Goal: Information Seeking & Learning: Learn about a topic

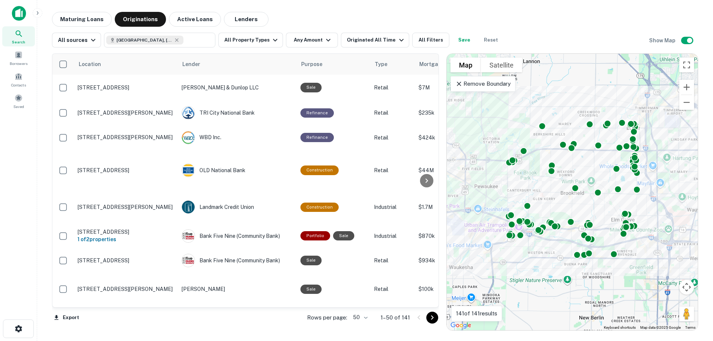
click at [271, 43] on icon "button" at bounding box center [275, 40] width 9 height 9
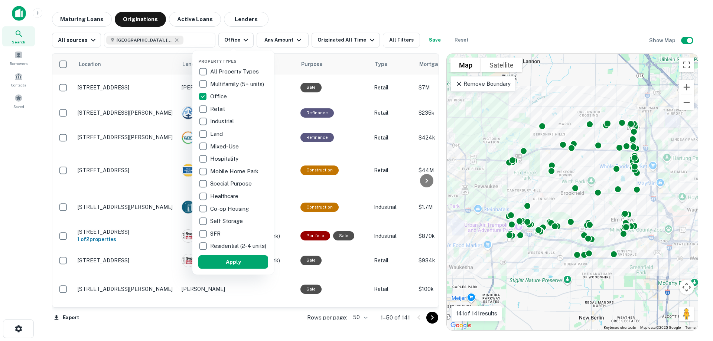
click at [301, 16] on div at bounding box center [356, 170] width 713 height 341
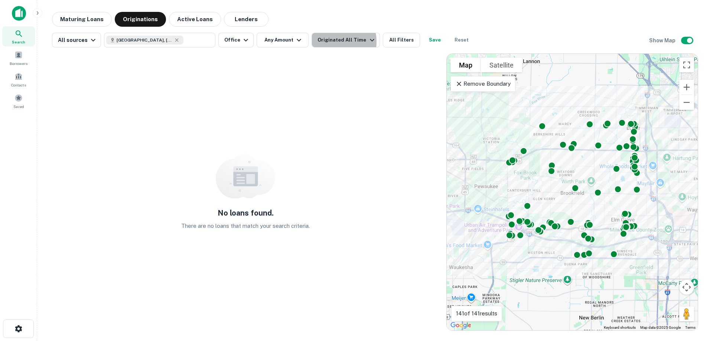
click at [330, 42] on div "Originated All Time" at bounding box center [347, 40] width 59 height 9
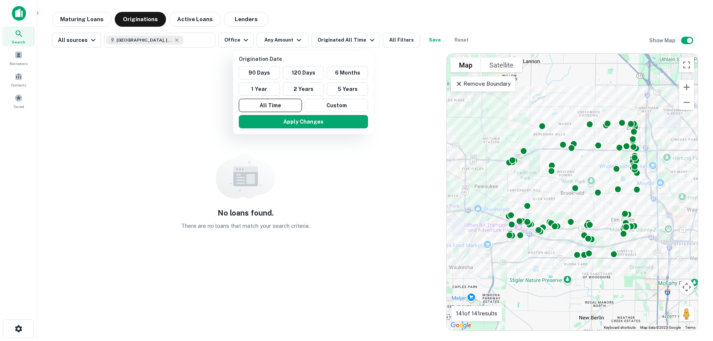
click at [268, 108] on button "All Time" at bounding box center [270, 105] width 63 height 13
click at [360, 88] on button "5 Years" at bounding box center [347, 88] width 41 height 13
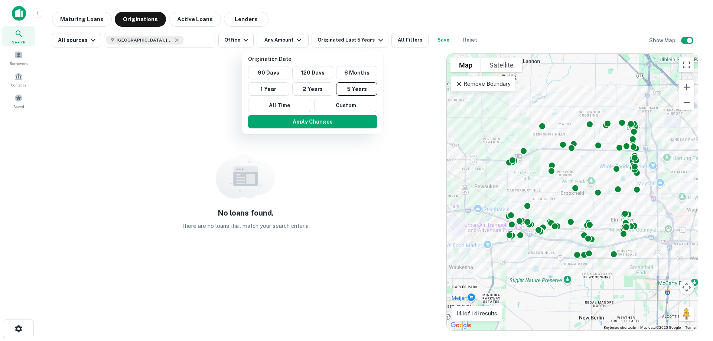
click at [309, 121] on button "Apply Changes" at bounding box center [312, 121] width 129 height 13
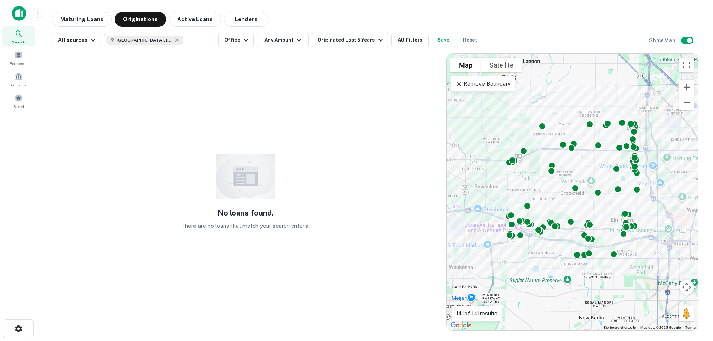
click at [282, 40] on button "Any Amount" at bounding box center [283, 40] width 52 height 15
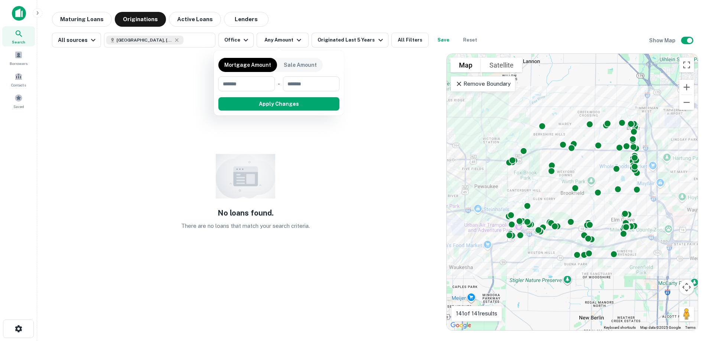
click at [282, 40] on div at bounding box center [356, 170] width 713 height 341
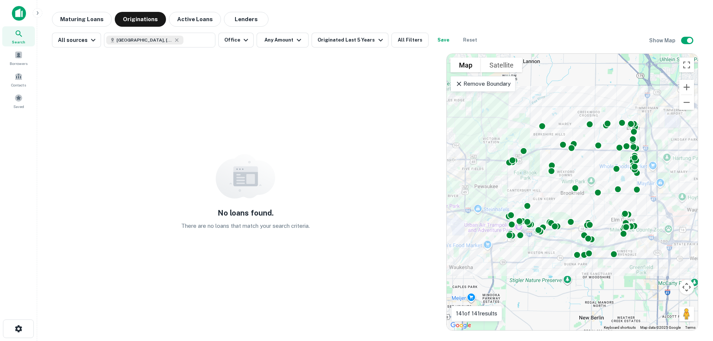
click at [328, 41] on div "Originated Last 5 Years" at bounding box center [351, 40] width 67 height 9
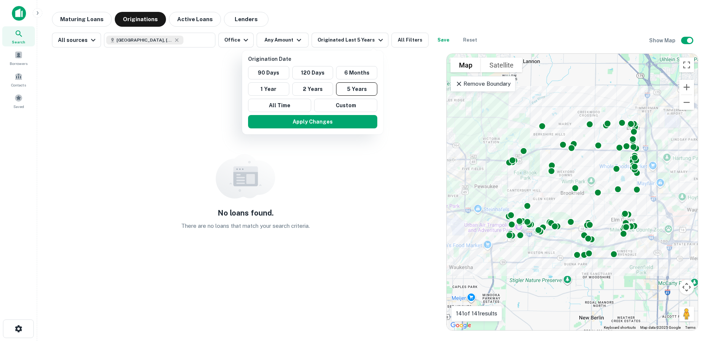
click at [275, 107] on button "All Time" at bounding box center [279, 105] width 63 height 13
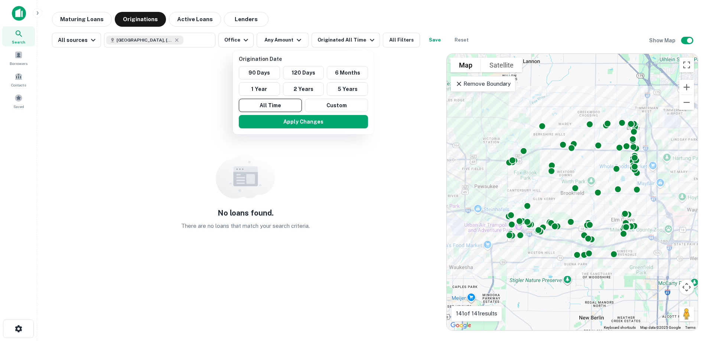
click at [309, 120] on button "Apply Changes" at bounding box center [303, 121] width 129 height 13
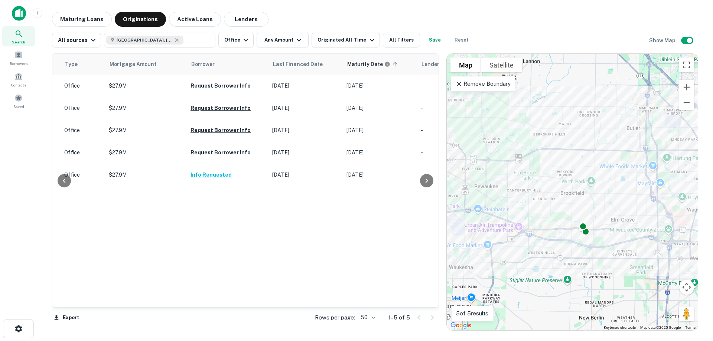
scroll to position [0, 283]
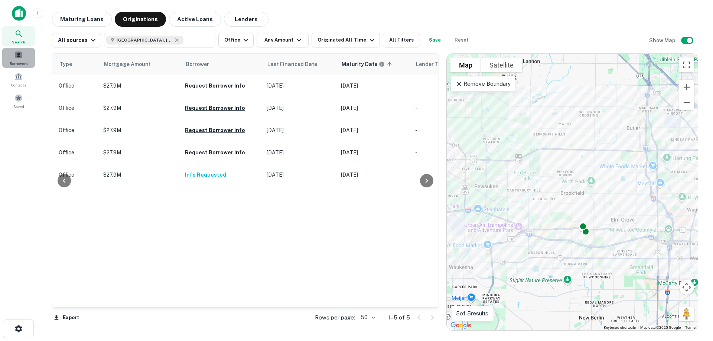
click at [17, 59] on div "Borrowers" at bounding box center [18, 58] width 33 height 20
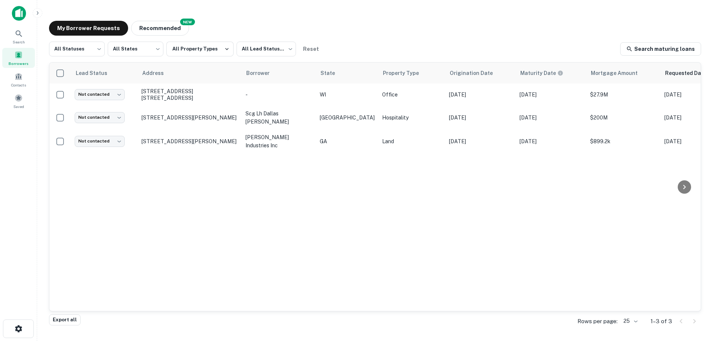
click at [278, 117] on p "scg lh dallas [PERSON_NAME]" at bounding box center [278, 118] width 67 height 16
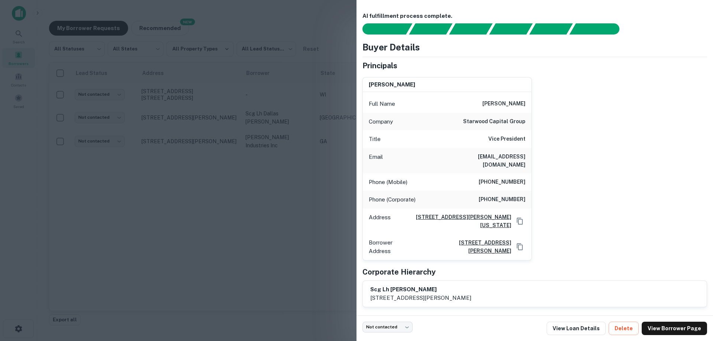
click at [591, 96] on div "mark lehrman Full Name mark lehrman Company starwood capital group Title Vice P…" at bounding box center [532, 165] width 351 height 189
click at [271, 14] on div at bounding box center [356, 170] width 713 height 341
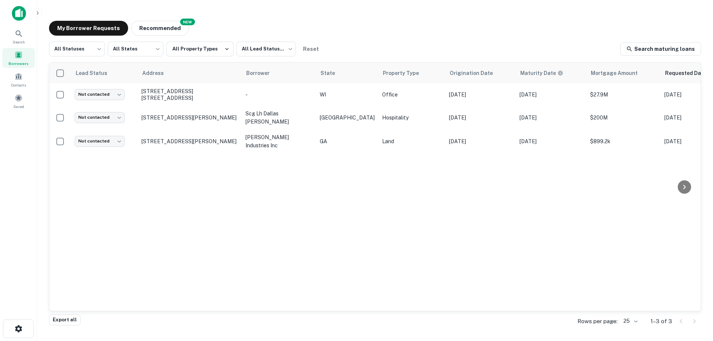
click at [157, 29] on button "Recommended" at bounding box center [160, 28] width 58 height 15
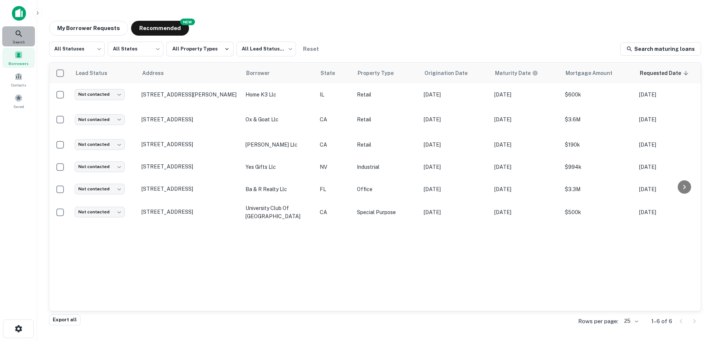
click at [28, 30] on div "Search" at bounding box center [18, 36] width 33 height 20
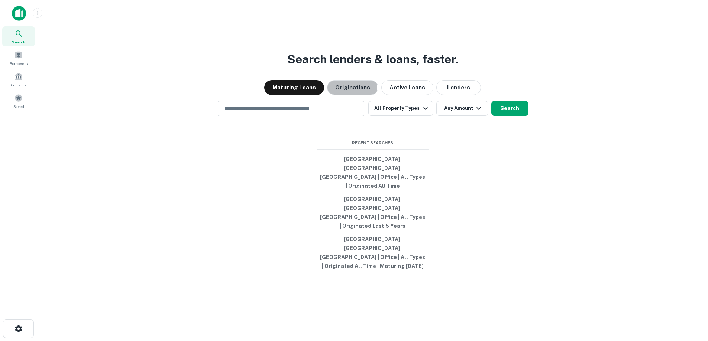
click at [348, 95] on button "Originations" at bounding box center [352, 87] width 51 height 15
click at [395, 116] on button "All Property Types" at bounding box center [400, 108] width 65 height 15
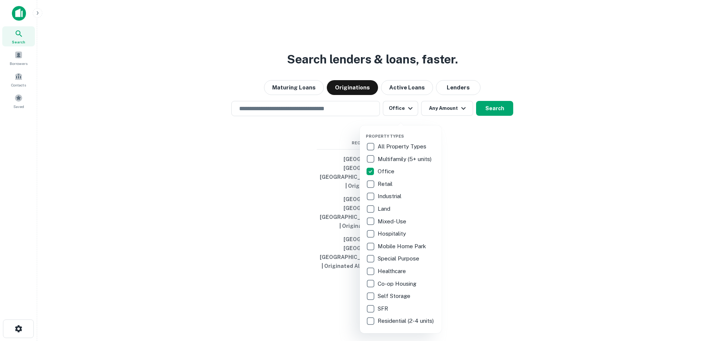
click at [475, 166] on div at bounding box center [356, 170] width 713 height 341
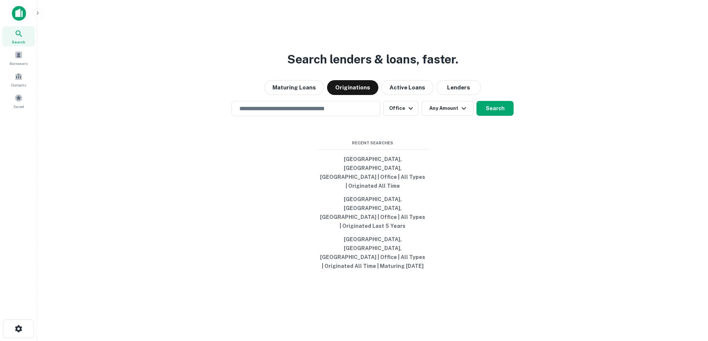
click at [270, 113] on input "text" at bounding box center [306, 108] width 142 height 9
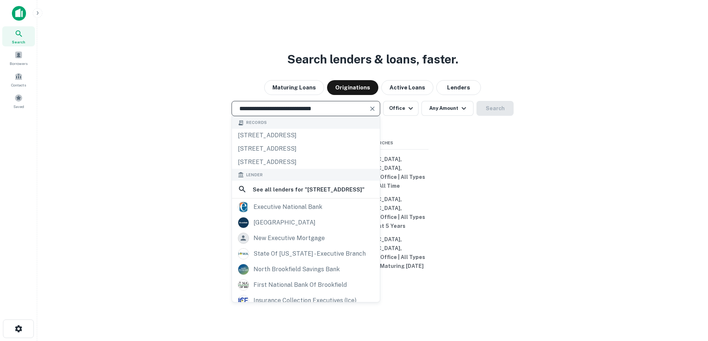
drag, startPoint x: 342, startPoint y: 134, endPoint x: 219, endPoint y: 132, distance: 122.2
click at [217, 116] on div "**********" at bounding box center [372, 108] width 658 height 15
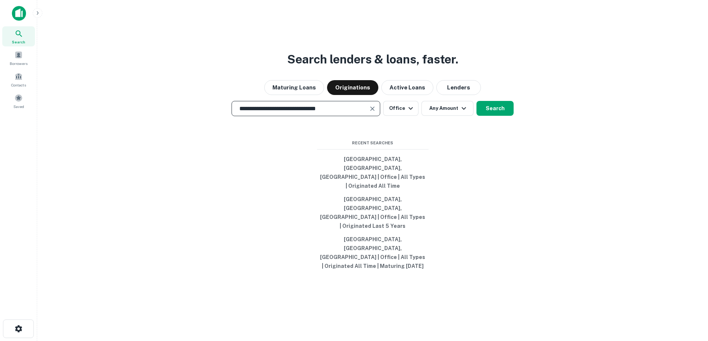
click at [503, 116] on button "Search" at bounding box center [494, 108] width 37 height 15
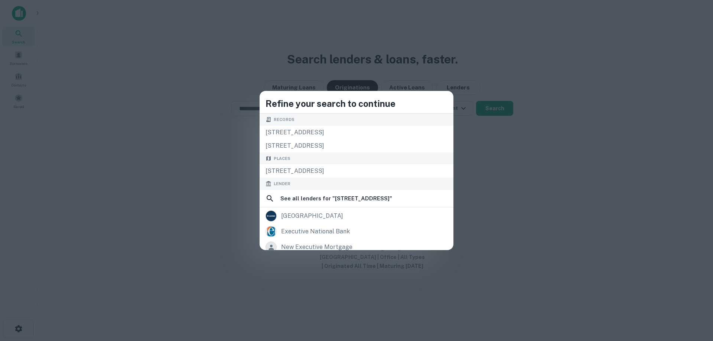
click at [334, 170] on div "300 N Executive Dr, Brookfield, WI, USA" at bounding box center [357, 171] width 194 height 13
type input "**********"
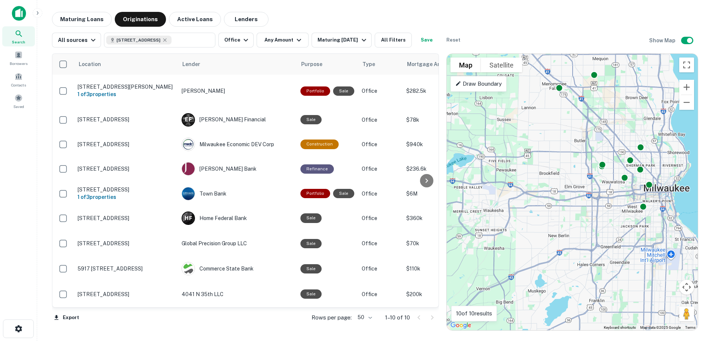
drag, startPoint x: 620, startPoint y: 209, endPoint x: 581, endPoint y: 212, distance: 39.1
click at [578, 217] on div "To activate drag with keyboard, press Alt + Enter. Once in keyboard drag state,…" at bounding box center [572, 192] width 251 height 277
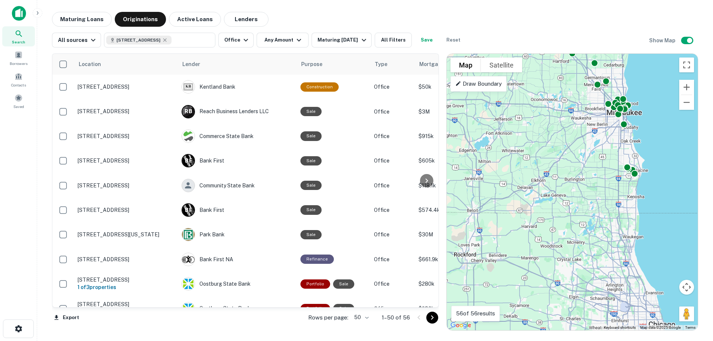
drag, startPoint x: 515, startPoint y: 297, endPoint x: 538, endPoint y: 168, distance: 131.0
click at [538, 168] on div "To activate drag with keyboard, press Alt + Enter. Once in keyboard drag state,…" at bounding box center [572, 192] width 251 height 277
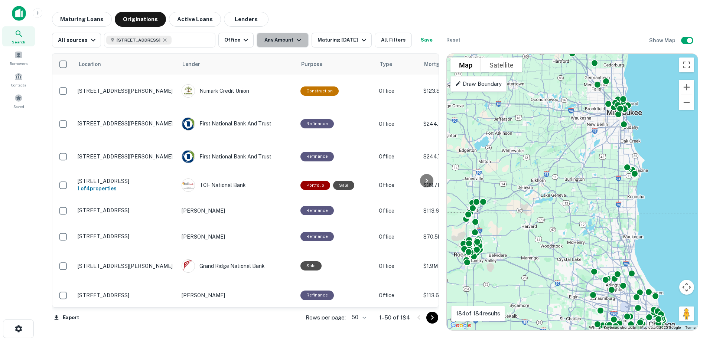
click at [282, 40] on button "Any Amount" at bounding box center [283, 40] width 52 height 15
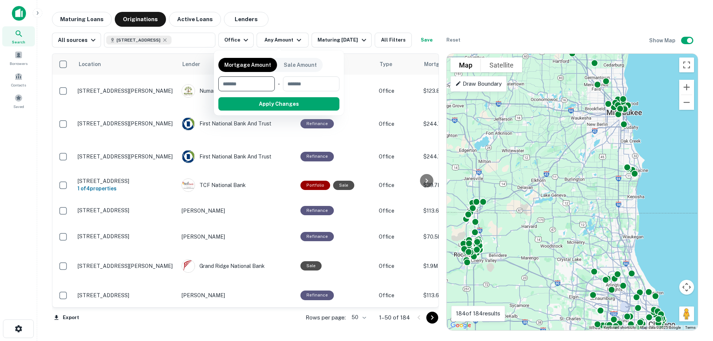
click at [319, 84] on input "number" at bounding box center [308, 84] width 51 height 15
type input "********"
click at [248, 86] on input "number" at bounding box center [241, 84] width 47 height 15
type input "*******"
click at [288, 103] on button "Apply Changes" at bounding box center [292, 103] width 94 height 13
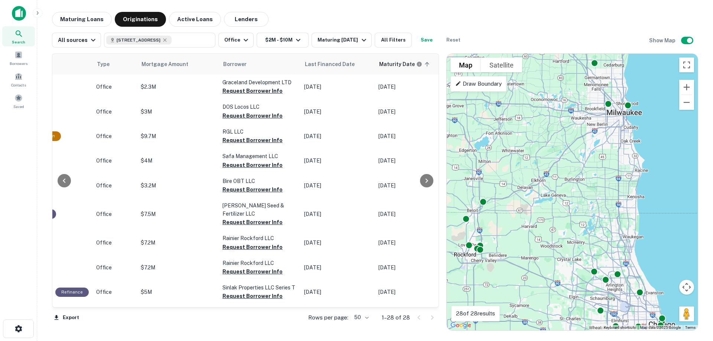
scroll to position [0, 280]
click at [339, 39] on div "Maturing In 1 Year" at bounding box center [343, 40] width 51 height 9
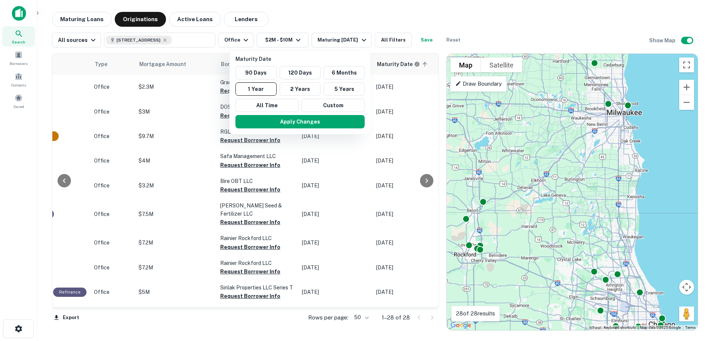
click at [273, 56] on p "Maturity Date" at bounding box center [301, 59] width 132 height 8
click at [329, 40] on div at bounding box center [356, 170] width 713 height 341
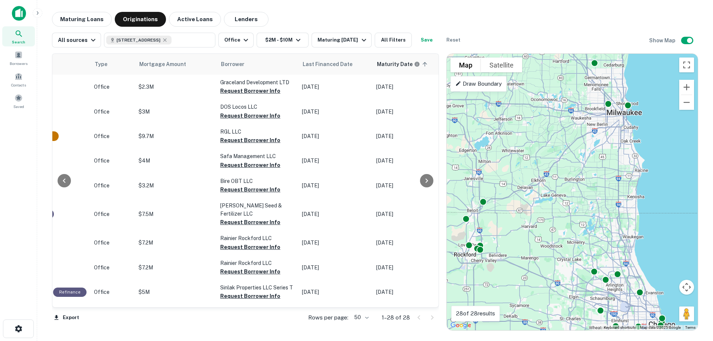
click at [330, 43] on div "Maturing In 1 Year" at bounding box center [343, 40] width 51 height 9
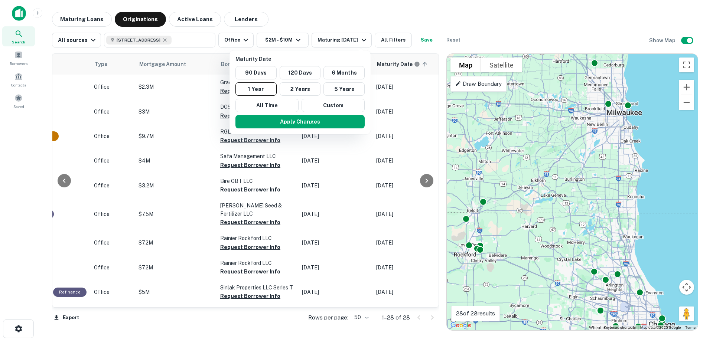
click at [330, 43] on div at bounding box center [356, 170] width 713 height 341
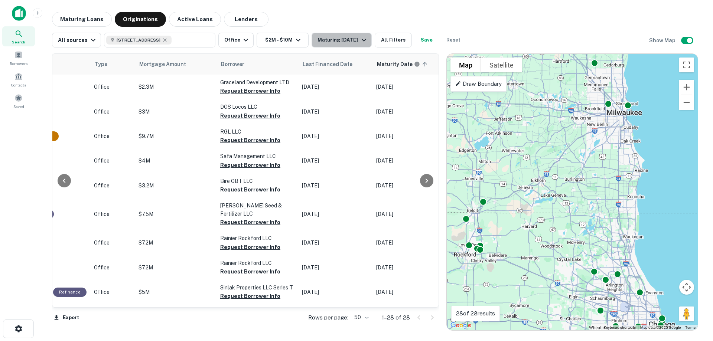
click at [324, 40] on div "Maturing In 1 Year" at bounding box center [343, 40] width 51 height 9
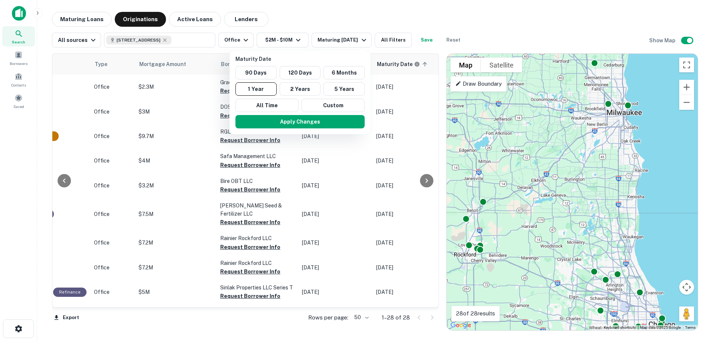
click at [257, 107] on button "All Time" at bounding box center [266, 105] width 63 height 13
click at [297, 124] on button "Apply Changes" at bounding box center [300, 121] width 129 height 13
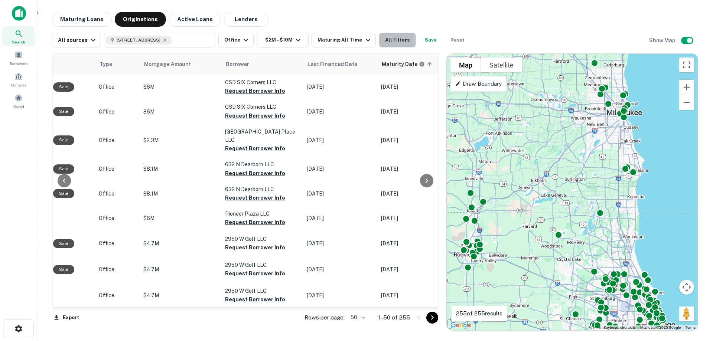
click at [388, 37] on button "All Filters" at bounding box center [397, 40] width 37 height 15
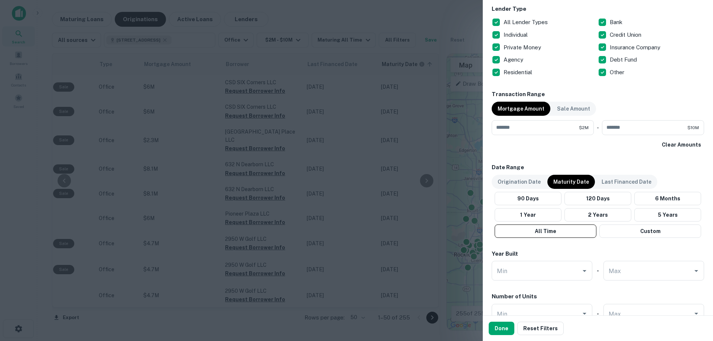
scroll to position [297, 0]
click at [516, 183] on p "Origination Date" at bounding box center [519, 181] width 43 height 8
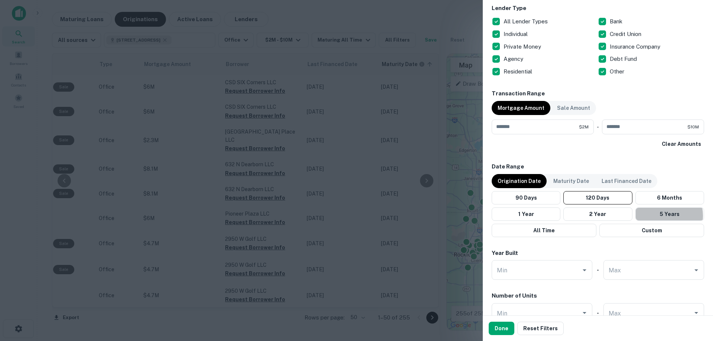
click at [654, 216] on button "5 Years" at bounding box center [669, 214] width 69 height 13
click at [498, 329] on button "Done" at bounding box center [502, 328] width 26 height 13
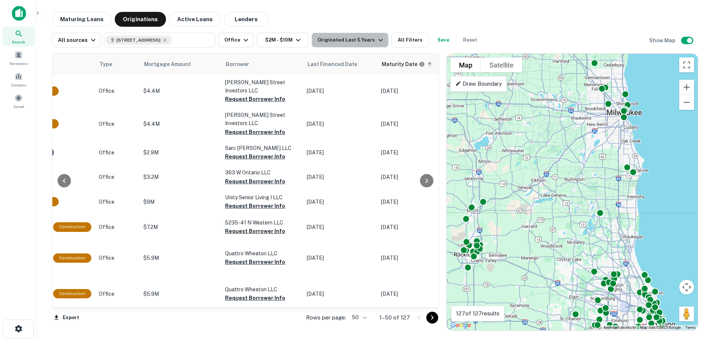
click at [350, 41] on div "Originated Last 5 Years" at bounding box center [351, 40] width 67 height 9
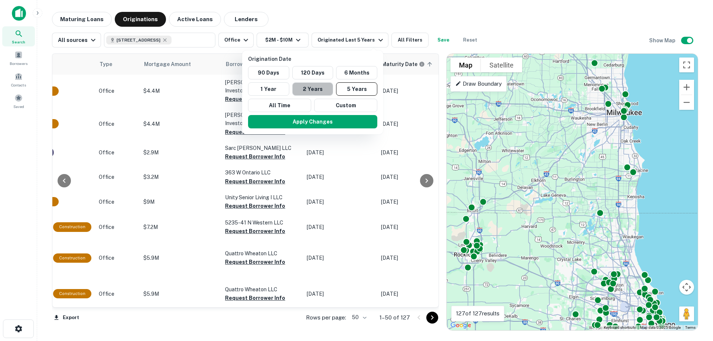
click at [318, 91] on button "2 Years" at bounding box center [312, 88] width 41 height 13
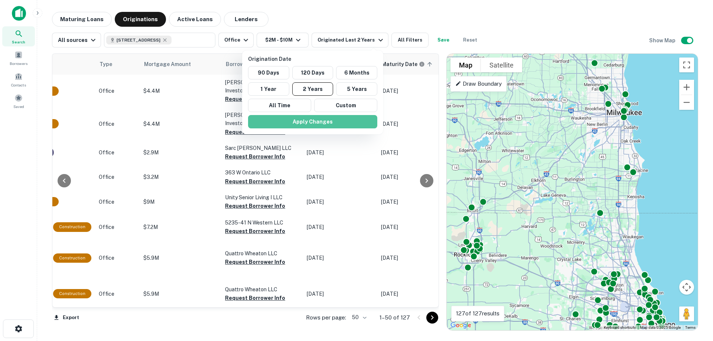
click at [312, 123] on button "Apply Changes" at bounding box center [312, 121] width 129 height 13
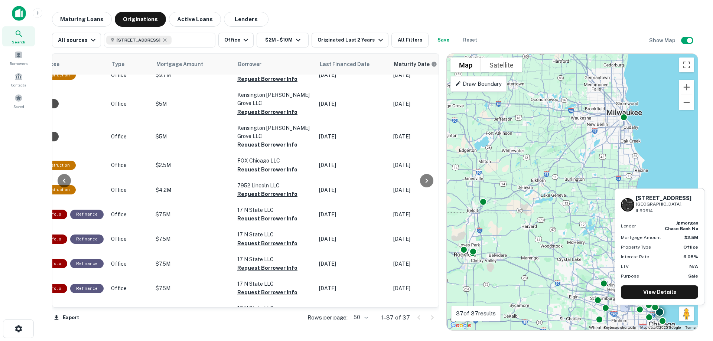
scroll to position [0, 263]
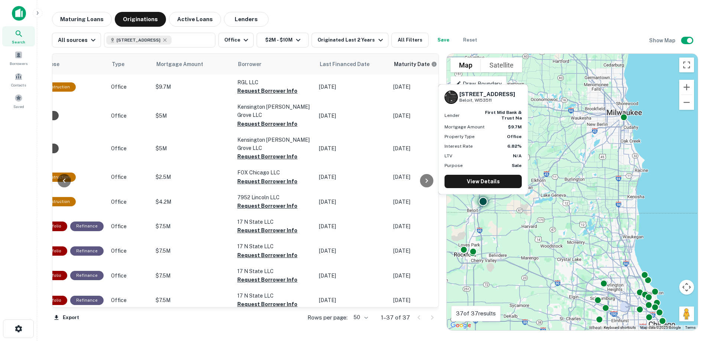
click at [260, 92] on button "Request Borrower Info" at bounding box center [267, 91] width 60 height 9
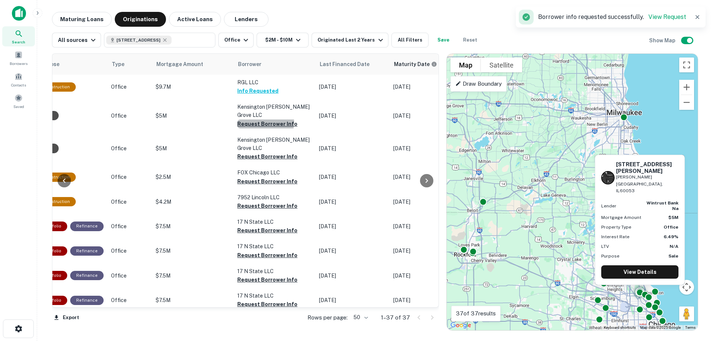
click at [261, 120] on button "Request Borrower Info" at bounding box center [267, 124] width 60 height 9
click at [263, 152] on button "Request Borrower Info" at bounding box center [267, 156] width 60 height 9
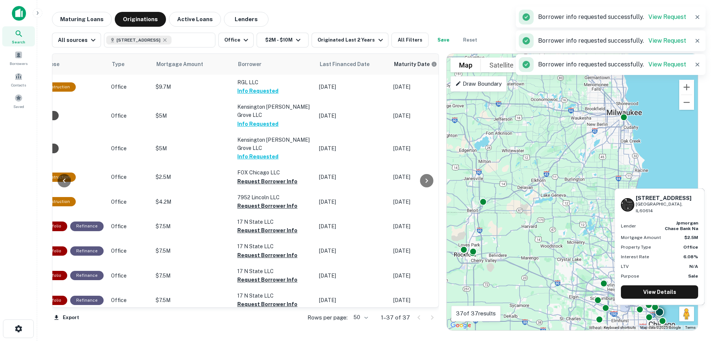
click at [258, 177] on button "Request Borrower Info" at bounding box center [267, 181] width 60 height 9
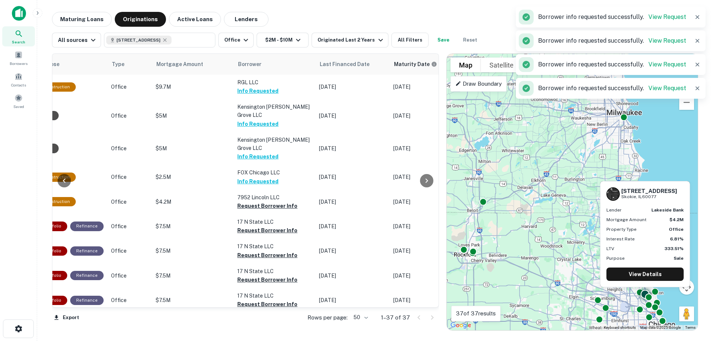
click at [261, 202] on button "Request Borrower Info" at bounding box center [267, 206] width 60 height 9
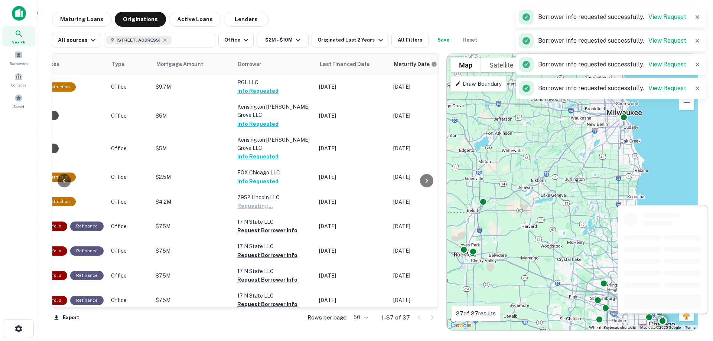
click at [261, 226] on button "Request Borrower Info" at bounding box center [267, 230] width 60 height 9
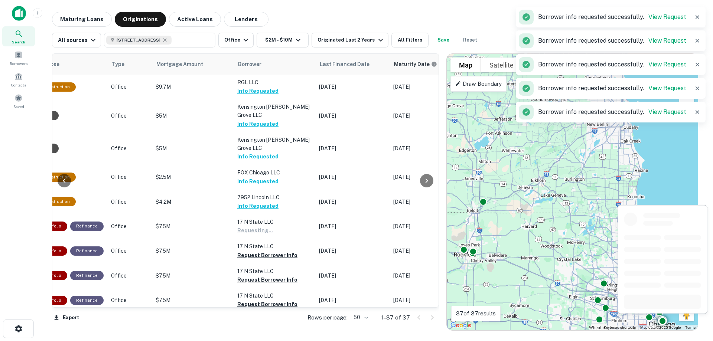
click at [257, 251] on button "Request Borrower Info" at bounding box center [267, 255] width 60 height 9
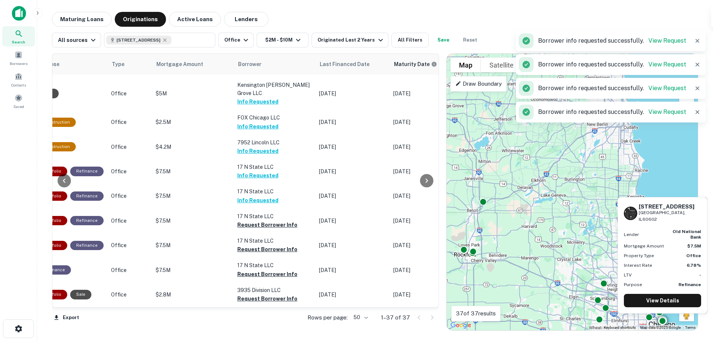
scroll to position [74, 263]
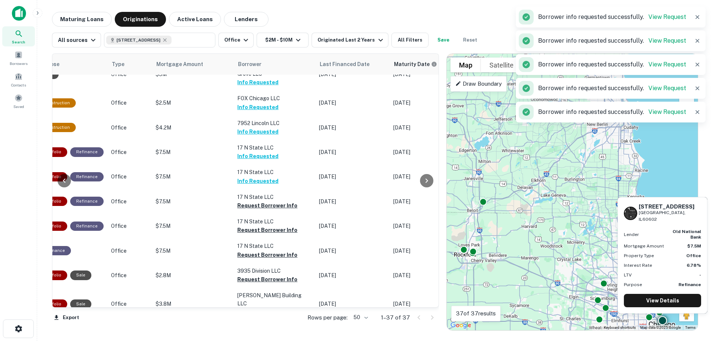
click at [257, 201] on button "Request Borrower Info" at bounding box center [267, 205] width 60 height 9
click at [263, 226] on button "Request Borrower Info" at bounding box center [267, 230] width 60 height 9
click at [260, 251] on button "Request Borrower Info" at bounding box center [267, 255] width 60 height 9
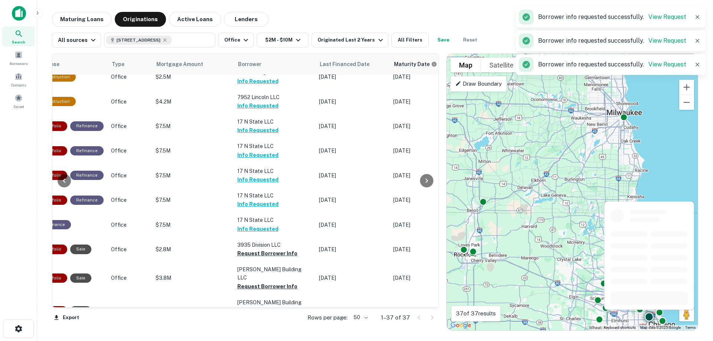
scroll to position [149, 263]
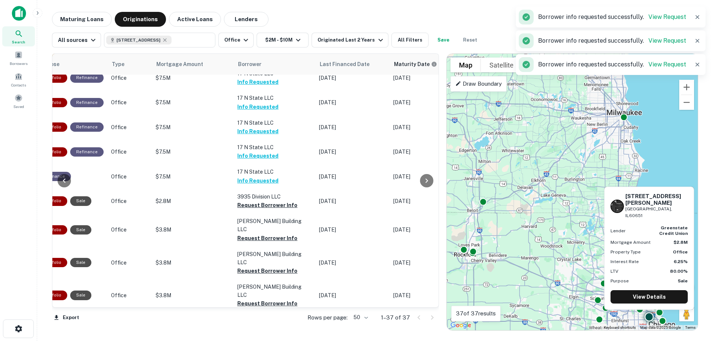
click at [260, 201] on button "Request Borrower Info" at bounding box center [267, 205] width 60 height 9
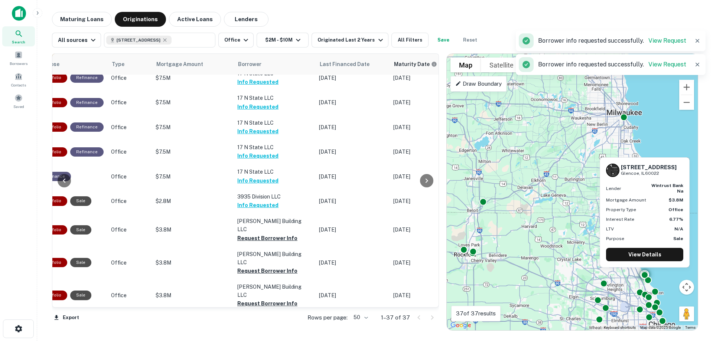
click at [256, 234] on button "Request Borrower Info" at bounding box center [267, 238] width 60 height 9
click at [262, 267] on button "Request Borrower Info" at bounding box center [267, 271] width 60 height 9
click at [262, 299] on button "Request Borrower Info" at bounding box center [267, 303] width 60 height 9
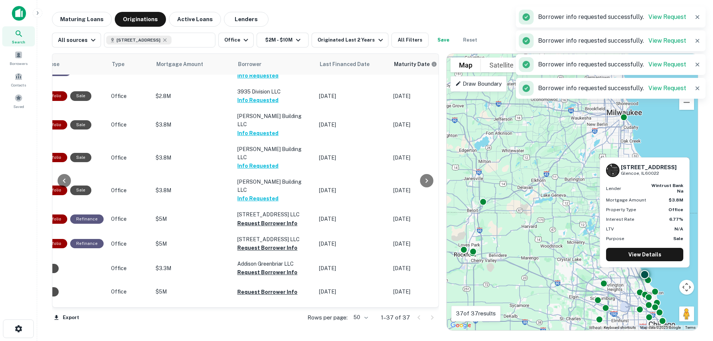
scroll to position [260, 263]
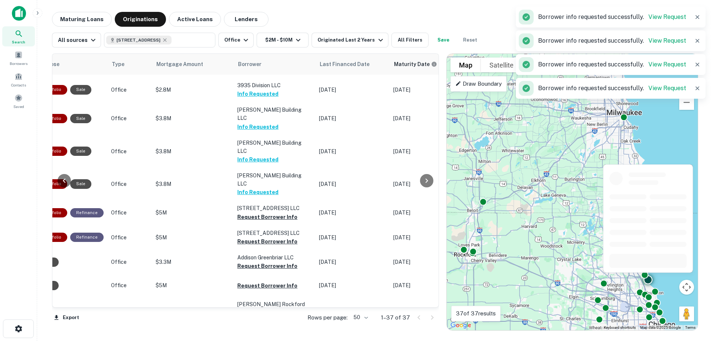
click at [257, 213] on button "Request Borrower Info" at bounding box center [267, 217] width 60 height 9
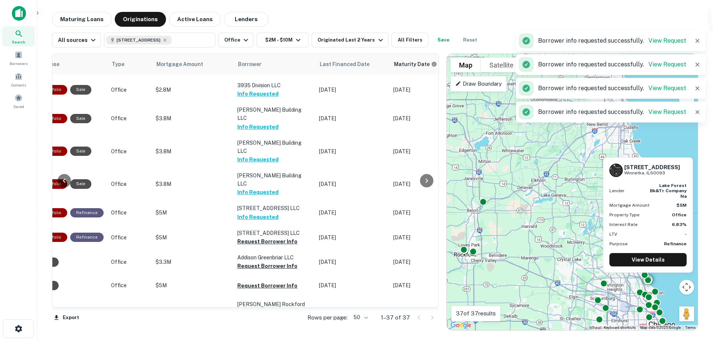
click at [259, 237] on button "Request Borrower Info" at bounding box center [267, 241] width 60 height 9
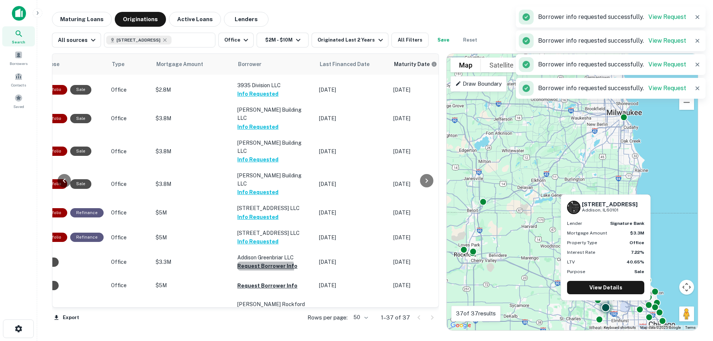
click at [261, 262] on button "Request Borrower Info" at bounding box center [267, 266] width 60 height 9
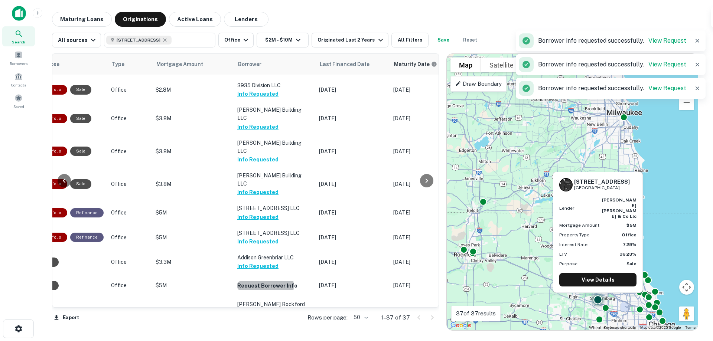
click at [260, 282] on button "Request Borrower Info" at bounding box center [267, 286] width 60 height 9
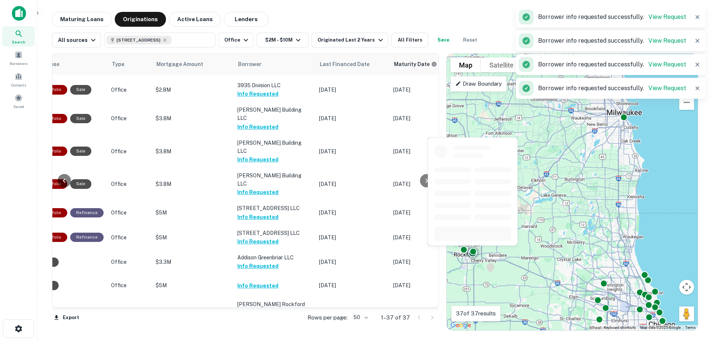
click at [265, 317] on button "Request Borrower Info" at bounding box center [267, 321] width 60 height 9
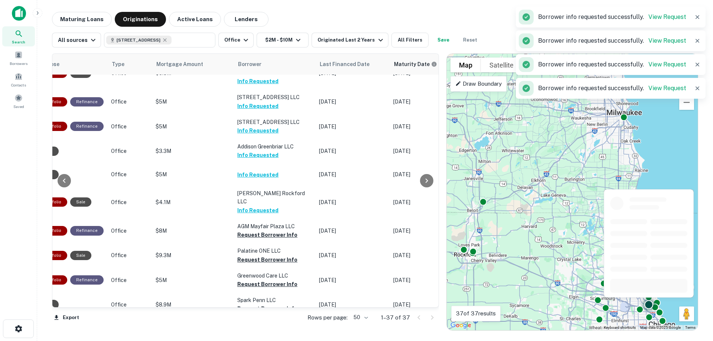
scroll to position [409, 263]
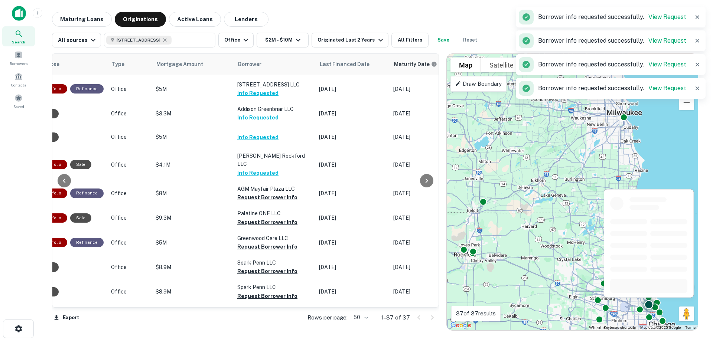
click at [260, 193] on button "Request Borrower Info" at bounding box center [267, 197] width 60 height 9
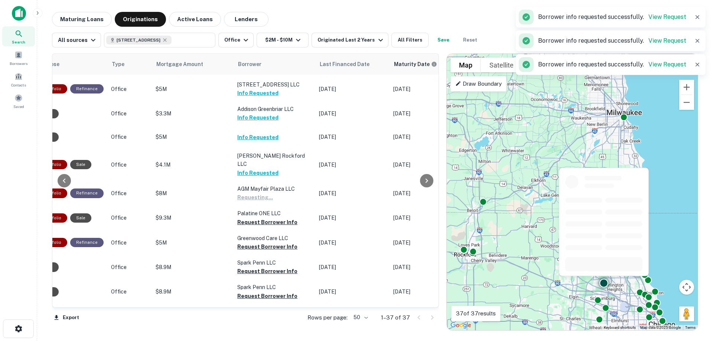
click at [258, 218] on button "Request Borrower Info" at bounding box center [267, 222] width 60 height 9
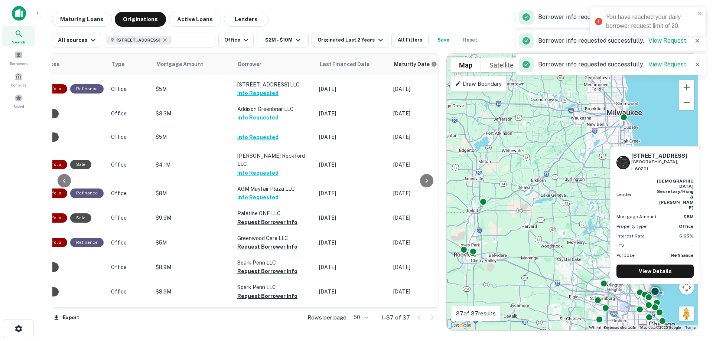
click at [260, 243] on button "Request Borrower Info" at bounding box center [267, 247] width 60 height 9
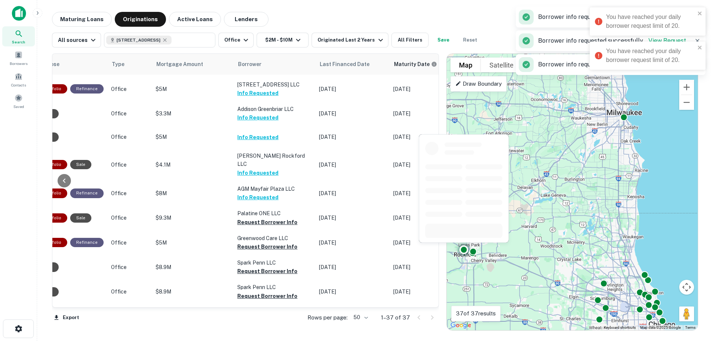
click at [260, 267] on button "Request Borrower Info" at bounding box center [267, 271] width 60 height 9
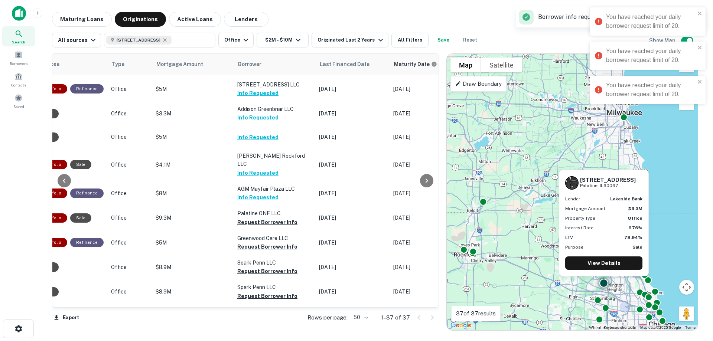
click at [261, 218] on button "Request Borrower Info" at bounding box center [267, 222] width 60 height 9
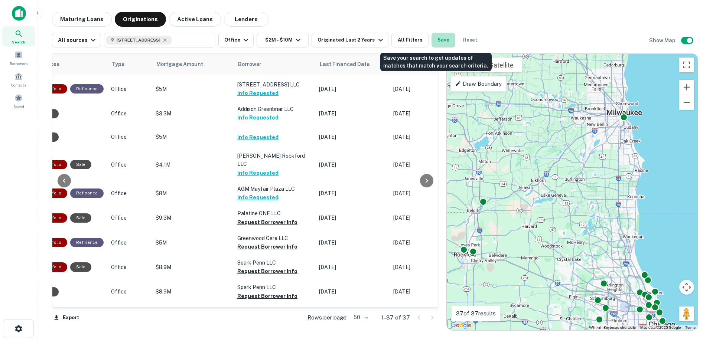
click at [437, 40] on button "Save" at bounding box center [444, 40] width 24 height 15
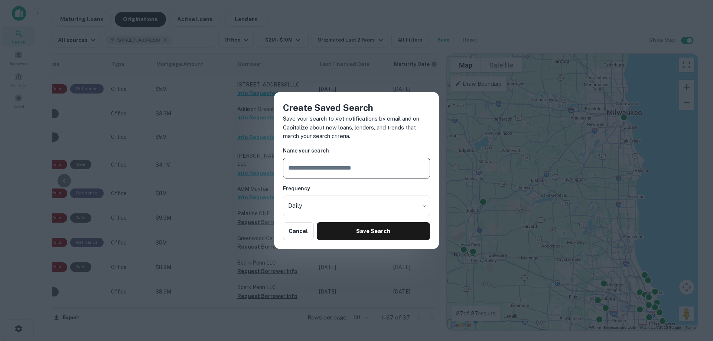
click at [341, 173] on input "text" at bounding box center [356, 168] width 147 height 21
type input "**********"
click at [341, 204] on body "Search Borrowers Contacts Saved Maturing Loans Originations Active Loans Lender…" at bounding box center [356, 170] width 713 height 341
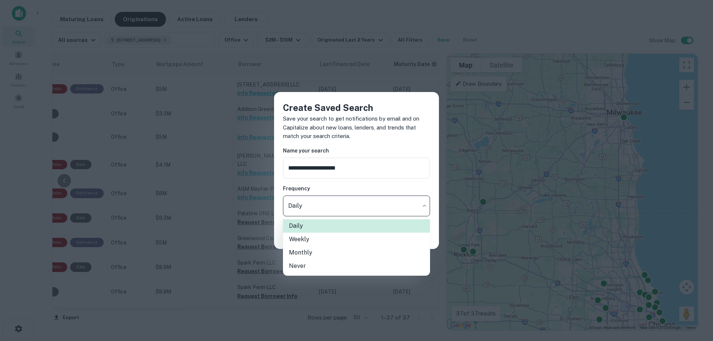
click at [302, 240] on li "Weekly" at bounding box center [356, 239] width 147 height 13
type input "******"
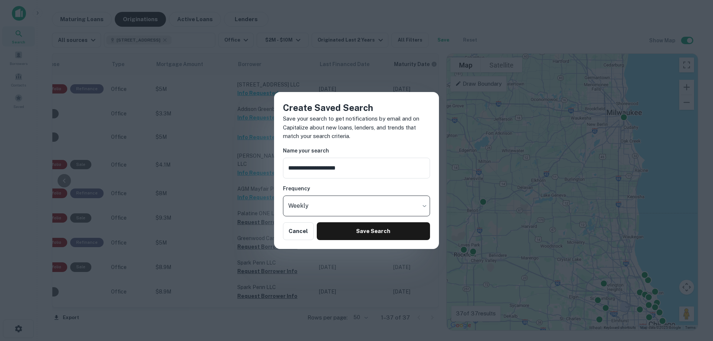
click at [377, 232] on button "Save Search" at bounding box center [373, 231] width 113 height 18
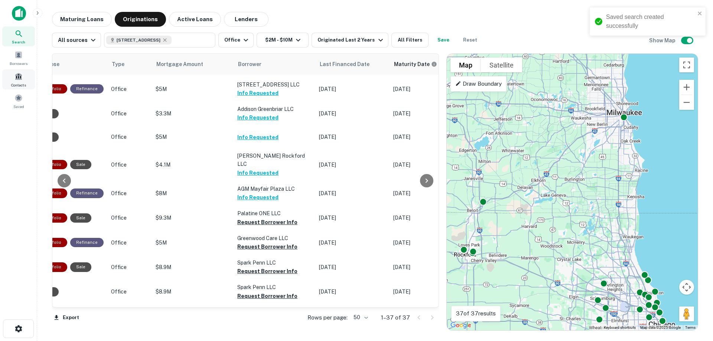
click at [16, 80] on span at bounding box center [18, 76] width 8 height 8
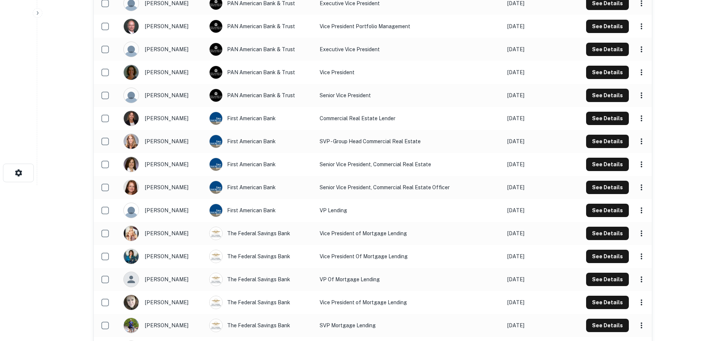
scroll to position [14, 0]
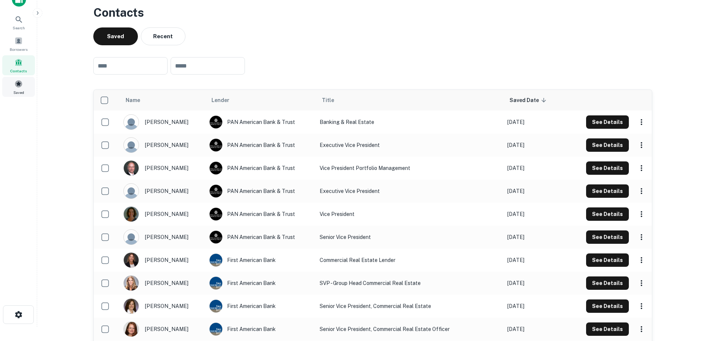
click at [23, 88] on div "Saved" at bounding box center [18, 87] width 33 height 20
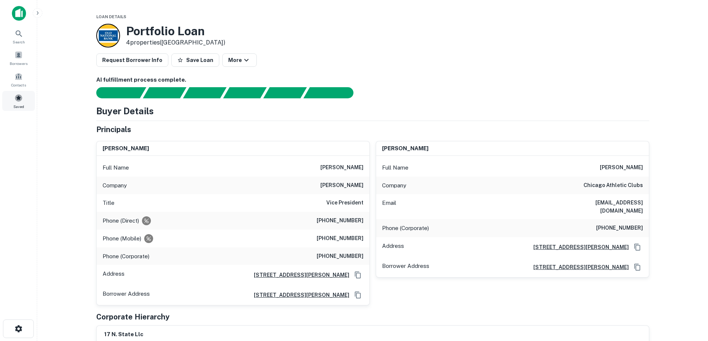
click at [20, 101] on span at bounding box center [18, 98] width 8 height 8
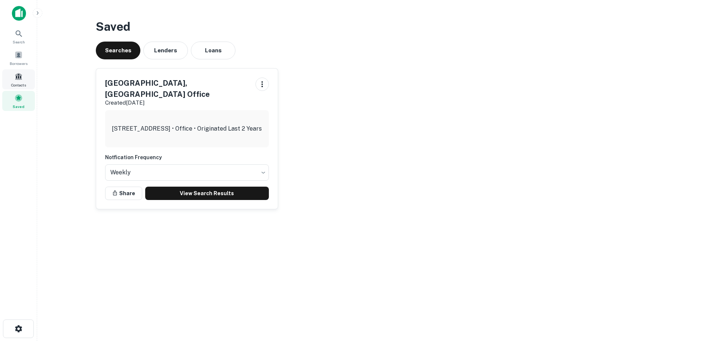
click at [15, 78] on span at bounding box center [18, 76] width 8 height 8
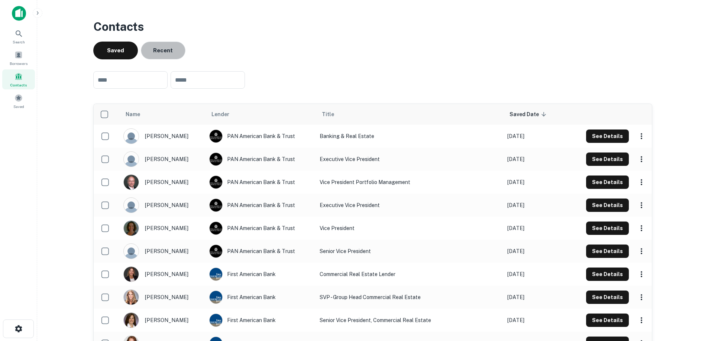
click at [158, 50] on button "Recent" at bounding box center [163, 51] width 45 height 18
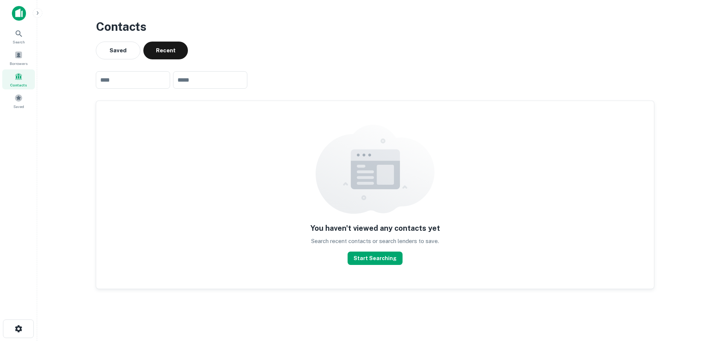
click at [121, 50] on button "Saved" at bounding box center [118, 51] width 45 height 18
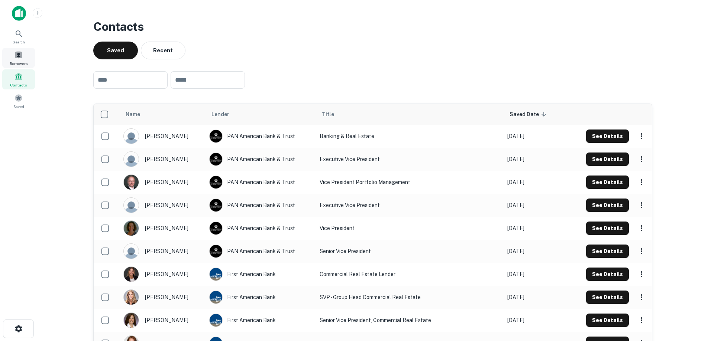
click at [20, 60] on div "Borrowers" at bounding box center [18, 58] width 33 height 20
